Goal: Information Seeking & Learning: Find specific fact

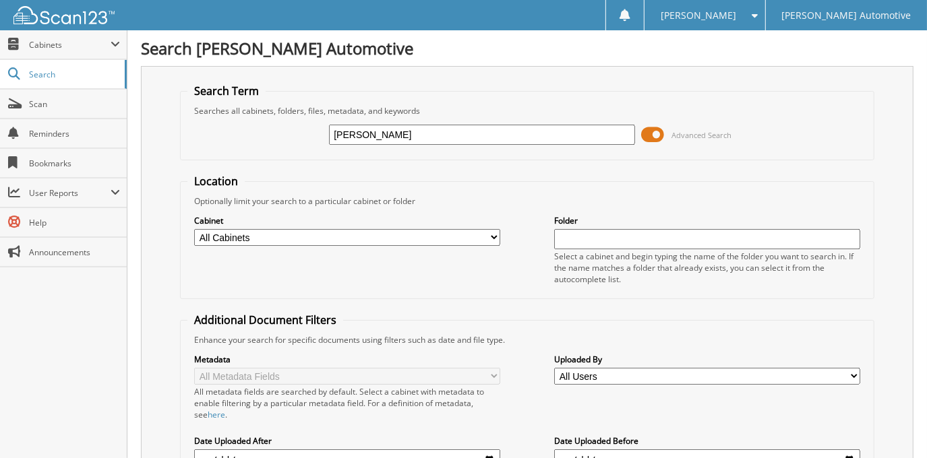
type input "[PERSON_NAME]"
click at [649, 133] on span at bounding box center [653, 135] width 23 height 20
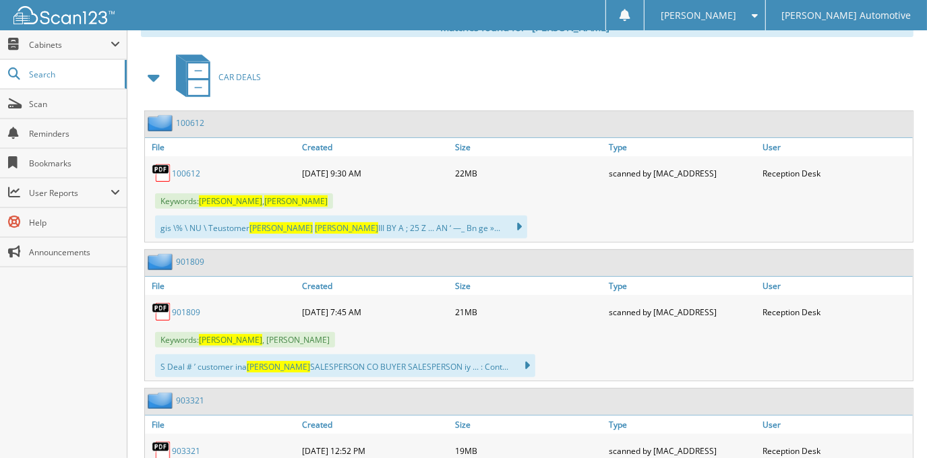
scroll to position [245, 0]
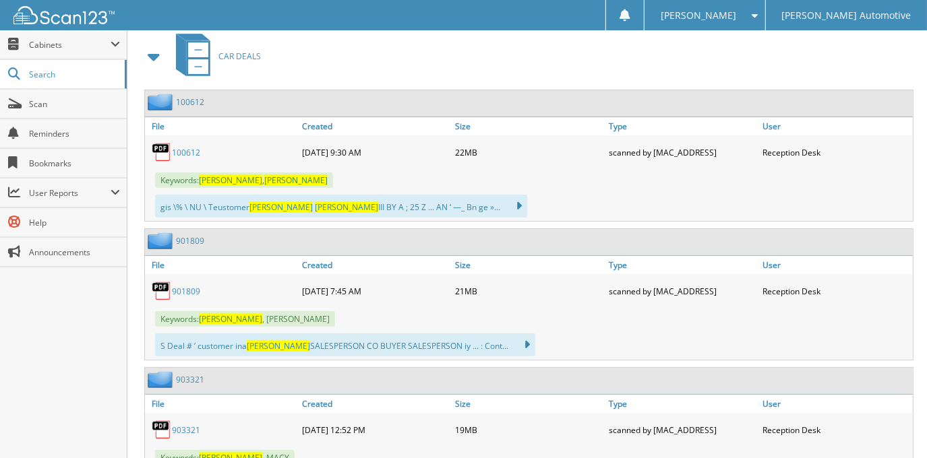
click at [190, 152] on link "100612" at bounding box center [186, 152] width 28 height 11
